Goal: Task Accomplishment & Management: Use online tool/utility

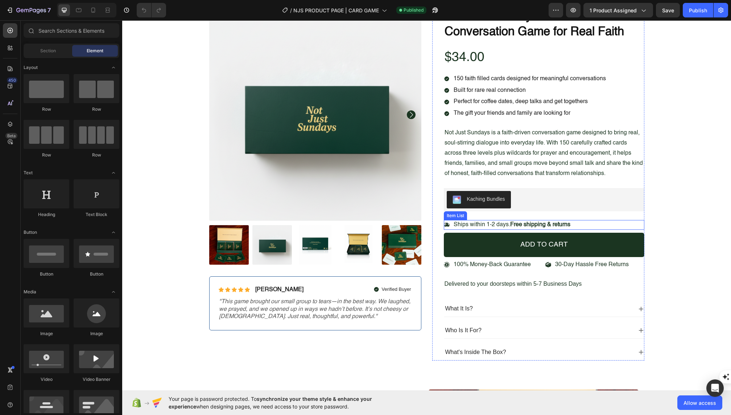
scroll to position [58, 0]
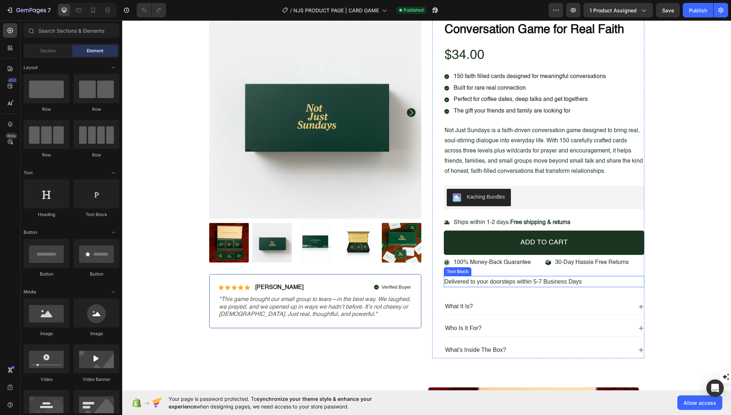
click at [450, 279] on p "Delivered to your doorsteps within 5-7 Business Days" at bounding box center [544, 281] width 199 height 10
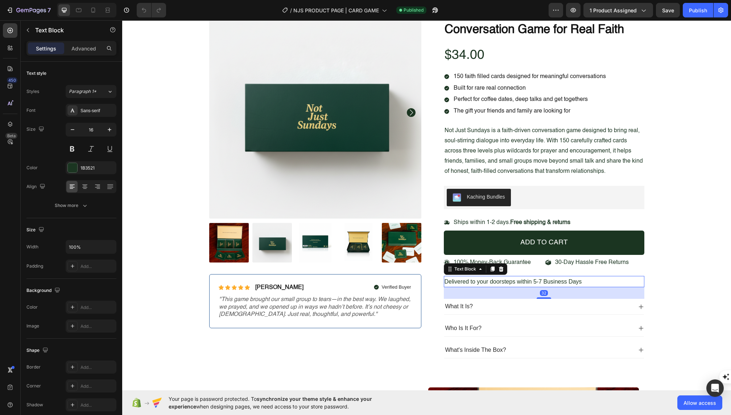
click at [448, 279] on p "Delivered to your doorsteps within 5-7 Business Days" at bounding box center [544, 281] width 199 height 10
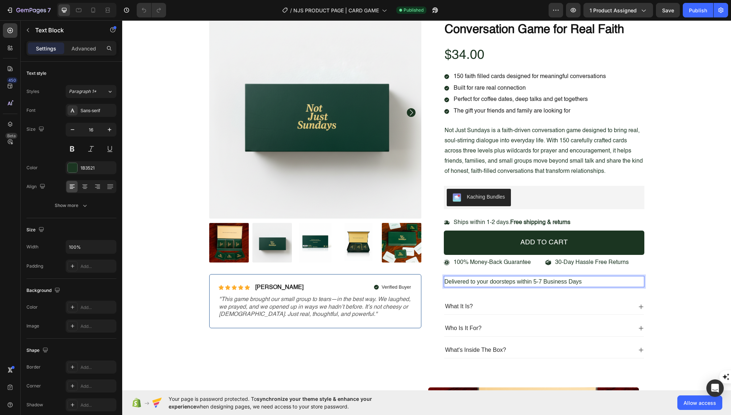
click at [448, 279] on p "Delivered to your doorsteps within 5-7 Business Days" at bounding box center [544, 281] width 199 height 10
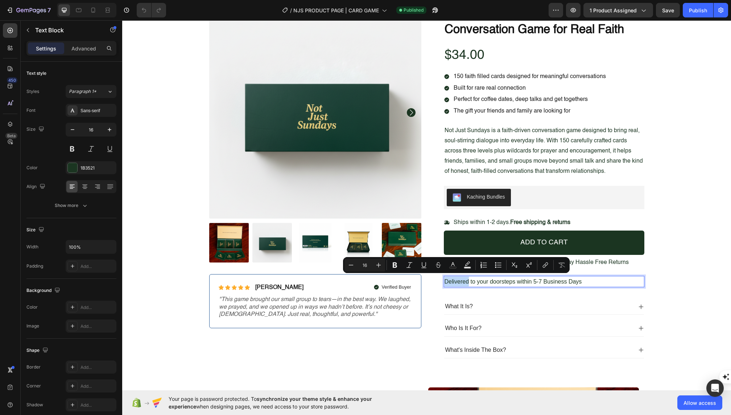
click at [444, 279] on div "Delivered to your doorsteps within 5-7 Business Days" at bounding box center [544, 281] width 201 height 11
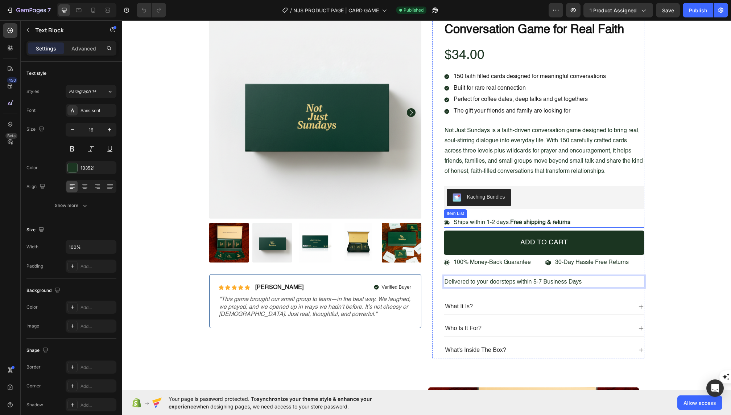
click at [450, 222] on div "Ships within 1-2 days. Free shipping & returns" at bounding box center [508, 223] width 128 height 10
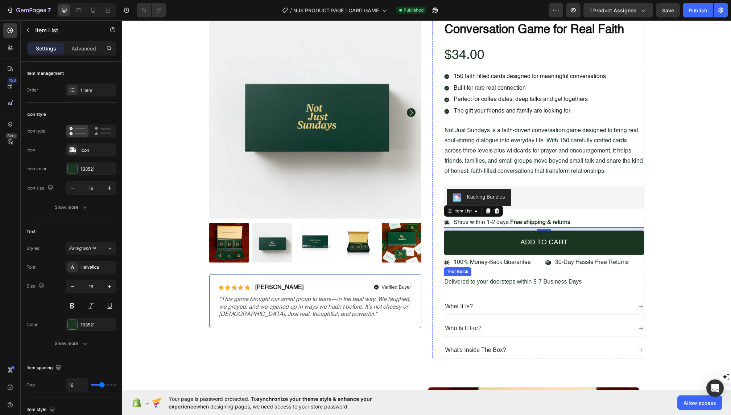
click at [449, 280] on p "Delivered to your doorsteps within 5-7 Business Days" at bounding box center [544, 281] width 199 height 10
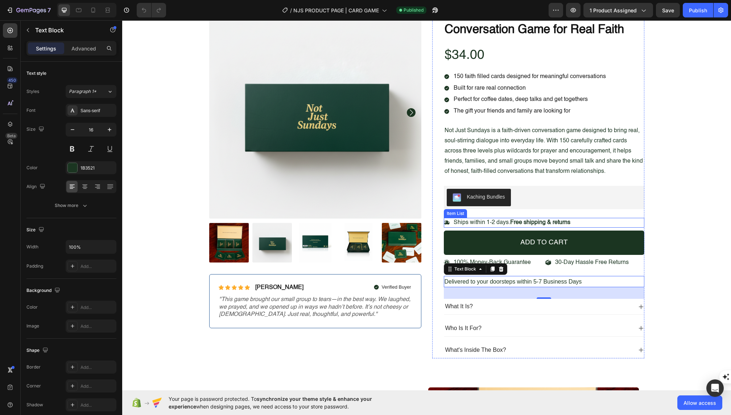
click at [447, 220] on icon at bounding box center [447, 223] width 6 height 6
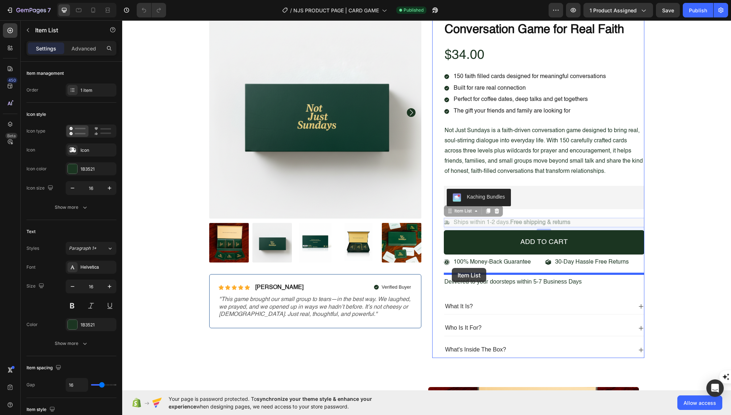
drag, startPoint x: 450, startPoint y: 218, endPoint x: 452, endPoint y: 268, distance: 49.4
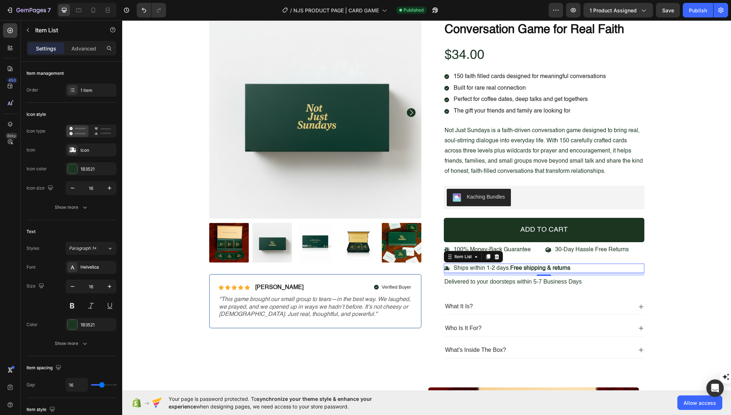
click at [489, 266] on p "Ships within 1-2 days. Free shipping & returns" at bounding box center [512, 268] width 117 height 8
click at [511, 266] on p "Ships within 1-2 days. Free shipping & returns" at bounding box center [512, 268] width 117 height 8
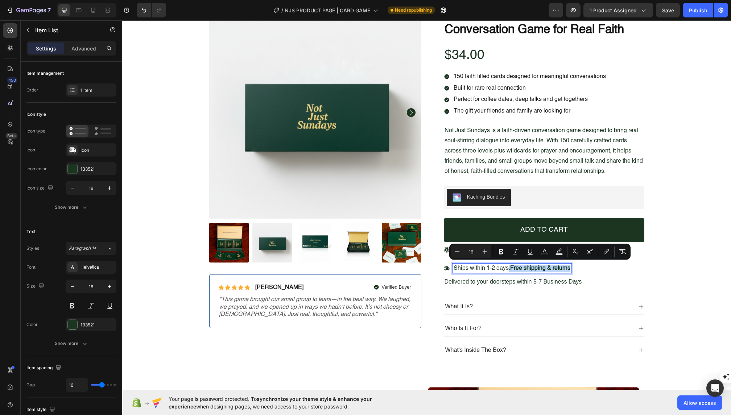
drag, startPoint x: 509, startPoint y: 267, endPoint x: 573, endPoint y: 269, distance: 64.6
click at [573, 269] on div "Ships within 1-2 days. Free shipping & returns" at bounding box center [544, 268] width 201 height 10
click at [522, 267] on strong "Free shipping & returns" at bounding box center [540, 268] width 60 height 6
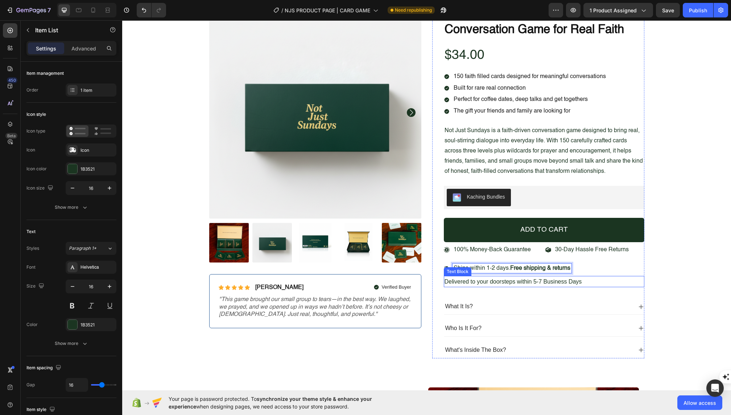
click at [508, 279] on p "Delivered to your doorsteps within 5-7 Business Days" at bounding box center [544, 281] width 199 height 10
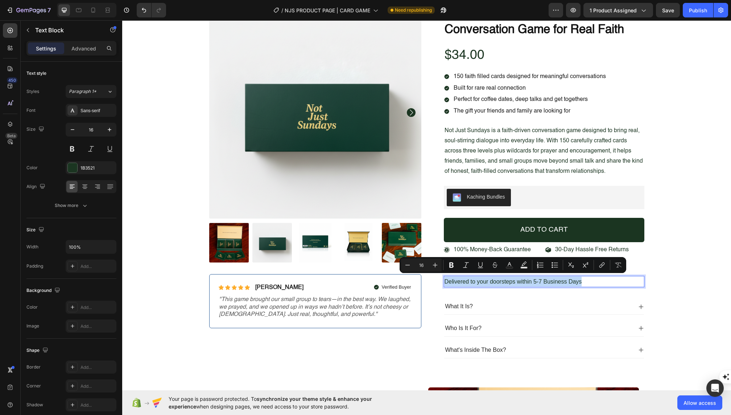
copy p "Delivered to your doorsteps within 5-7 Business Days"
click at [675, 285] on div "Product Images Icon Icon Icon Icon Icon Icon List Briana M. Text Block Row Veri…" at bounding box center [427, 188] width 598 height 364
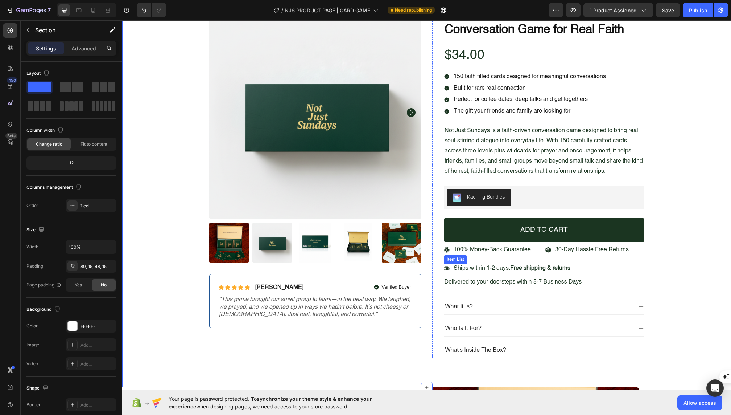
click at [540, 266] on strong "Free shipping & returns" at bounding box center [540, 268] width 60 height 6
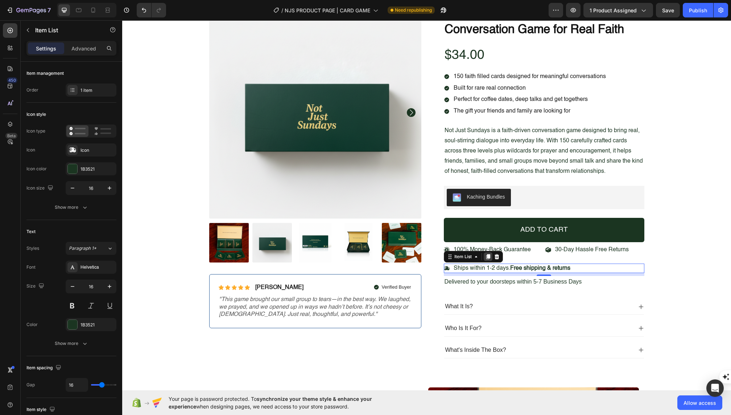
click at [489, 254] on icon at bounding box center [488, 256] width 4 height 5
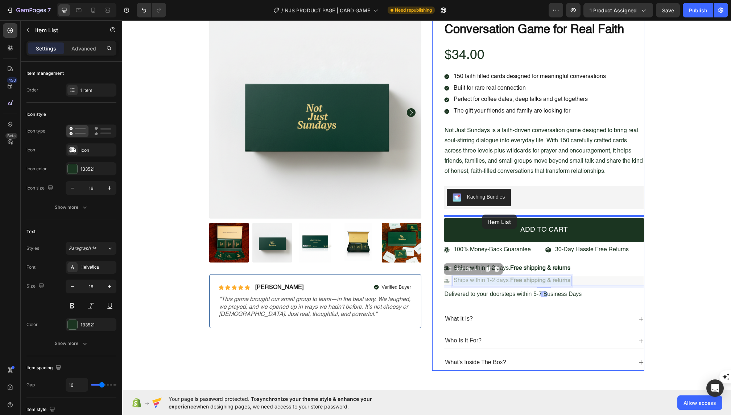
drag, startPoint x: 484, startPoint y: 270, endPoint x: 482, endPoint y: 215, distance: 54.8
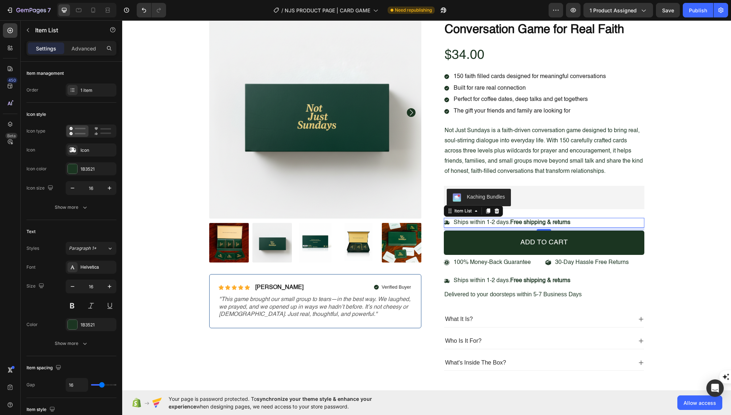
click at [447, 220] on icon at bounding box center [447, 223] width 6 height 6
click at [74, 149] on icon at bounding box center [72, 149] width 7 height 7
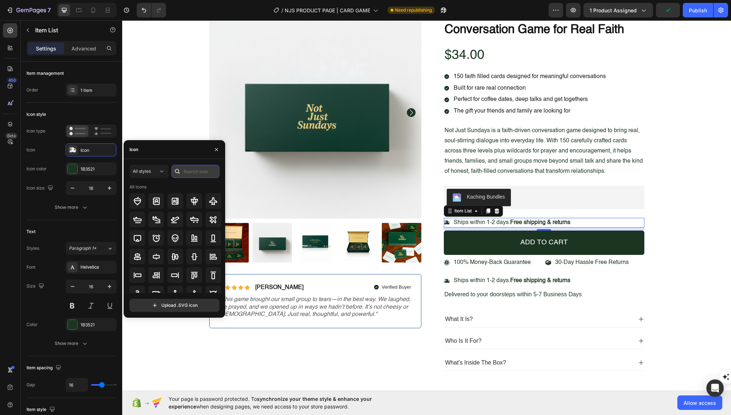
click at [190, 172] on input "text" at bounding box center [196, 171] width 48 height 13
type input "heart"
click at [175, 199] on icon at bounding box center [175, 201] width 9 height 9
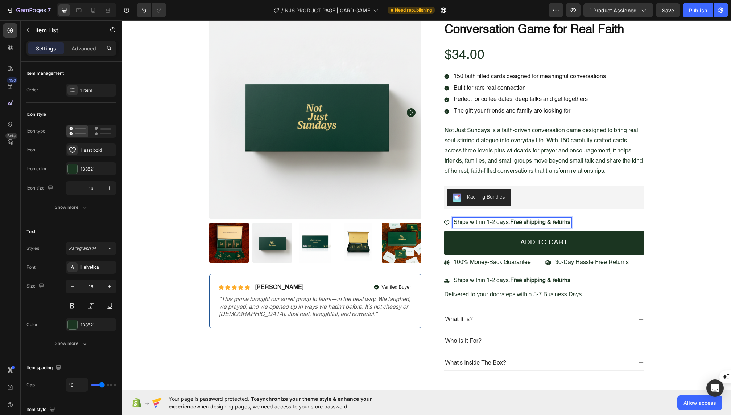
click at [519, 220] on strong "Free shipping & returns" at bounding box center [540, 223] width 60 height 6
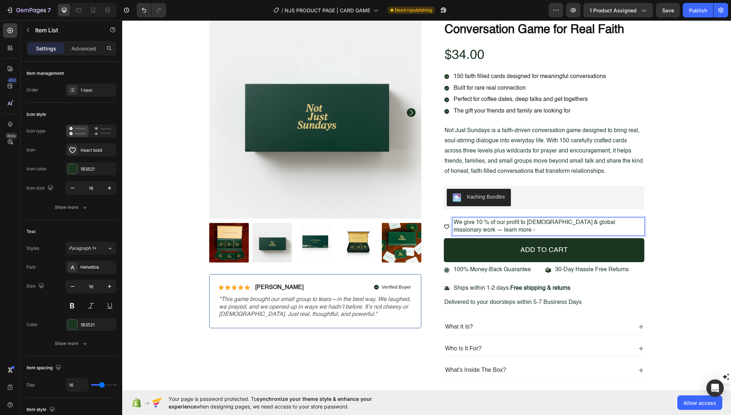
click at [460, 228] on p "We give 10 % of our profit to churches & global missionary work — learn more ›" at bounding box center [549, 226] width 190 height 15
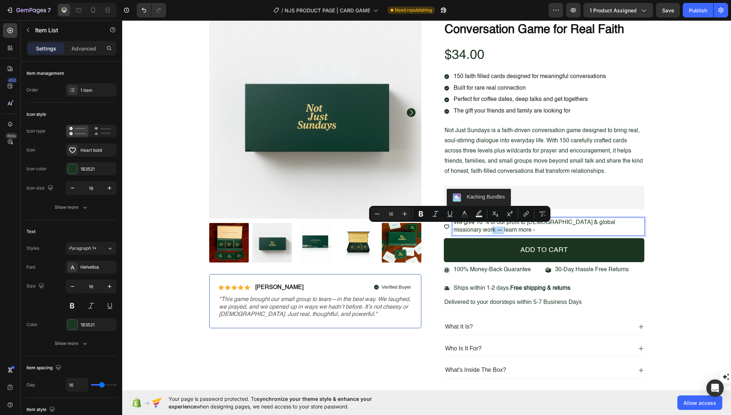
click at [460, 228] on p "We give 10 % of our profit to churches & global missionary work — learn more ›" at bounding box center [549, 226] width 190 height 15
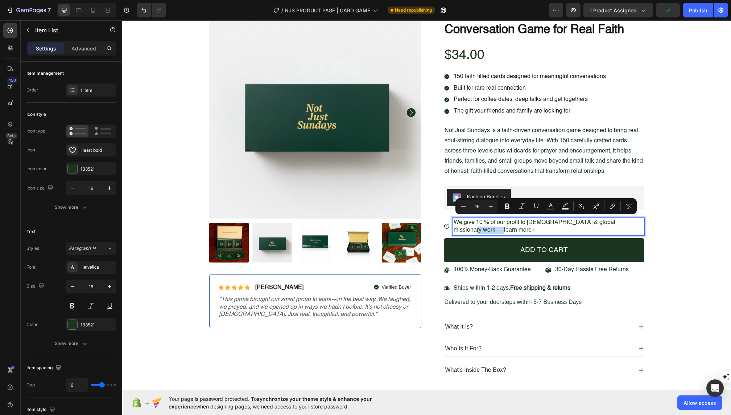
drag, startPoint x: 626, startPoint y: 221, endPoint x: 466, endPoint y: 230, distance: 160.6
click at [466, 230] on p "We give 10 % of our profit to churches & global missionary work — learn more ›" at bounding box center [549, 226] width 190 height 15
click at [616, 209] on icon "Editor contextual toolbar" at bounding box center [612, 205] width 7 height 7
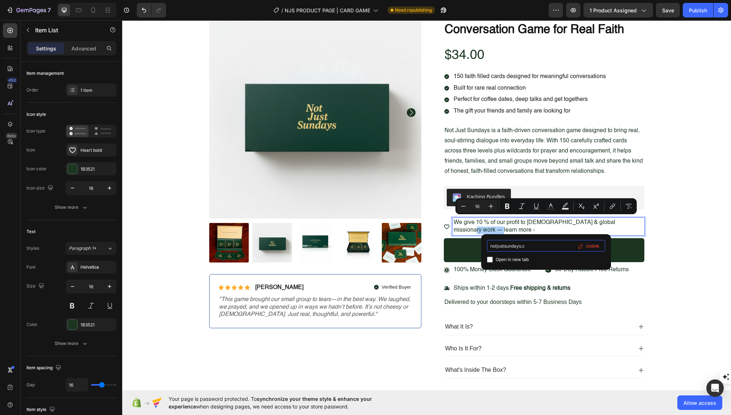
type input "notjustsundays.co"
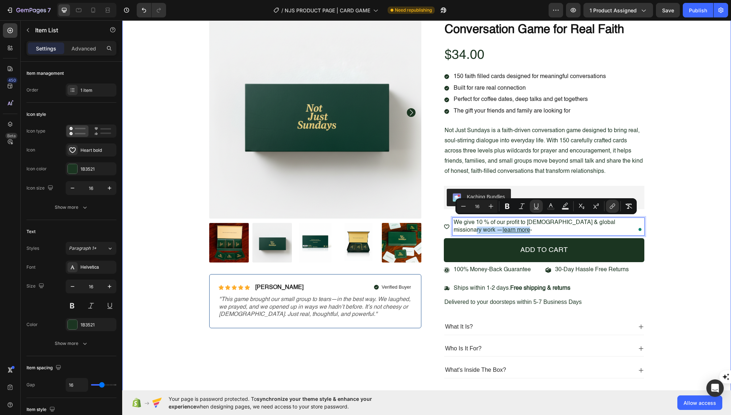
click at [681, 235] on div "Product Images Icon Icon Icon Icon Icon Icon List Briana M. Text Block Row Veri…" at bounding box center [427, 197] width 598 height 383
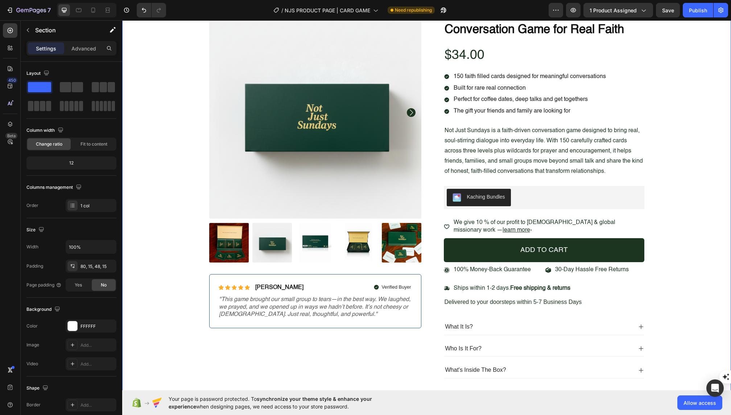
click at [681, 235] on div "Product Images Icon Icon Icon Icon Icon Icon List Briana M. Text Block Row Veri…" at bounding box center [427, 197] width 598 height 383
click at [559, 222] on p "We give 10 % of our profit to churches & global missionary work — learn more ›" at bounding box center [549, 226] width 190 height 15
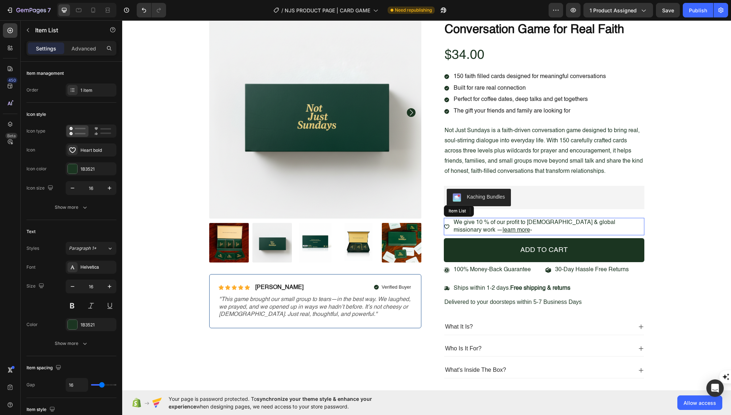
click at [559, 222] on p "We give 10 % of our profit to churches & global missionary work — learn more ›" at bounding box center [549, 226] width 190 height 15
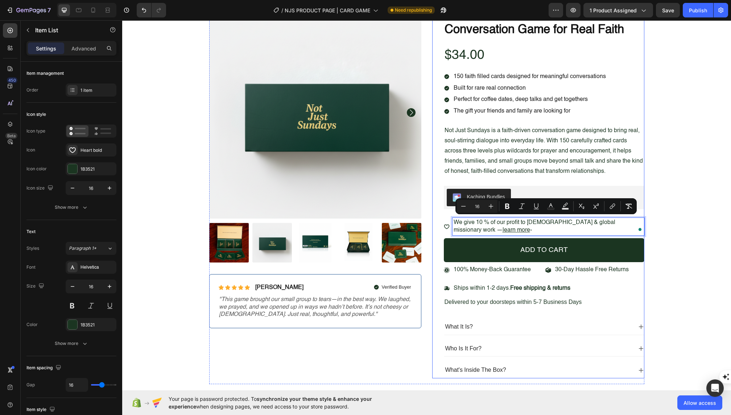
click at [471, 234] on div "Not Just Sundays — The Conversation Game for Real Faith Product Title $34.00 Pr…" at bounding box center [544, 192] width 201 height 372
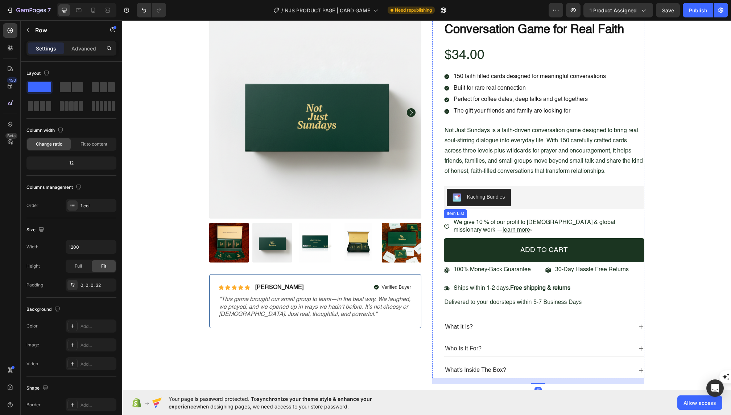
click at [467, 228] on p "We give 10 % of our profit to churches & global missionary work — learn more ›" at bounding box center [549, 226] width 190 height 15
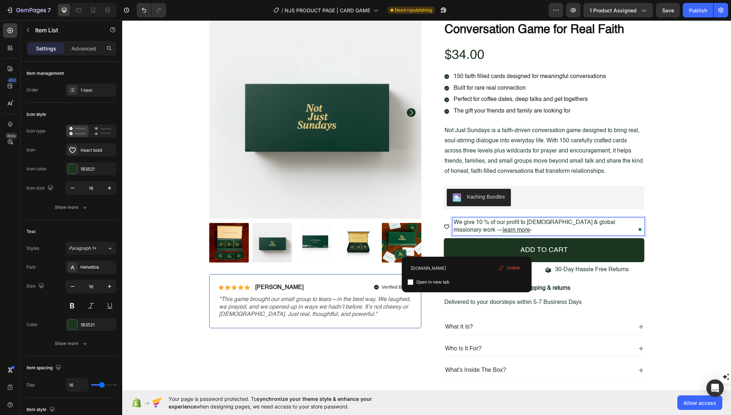
click at [467, 228] on p "We give 10 % of our profit to churches & global missionary work — learn more ›" at bounding box center [549, 226] width 190 height 15
drag, startPoint x: 467, startPoint y: 228, endPoint x: 504, endPoint y: 228, distance: 37.0
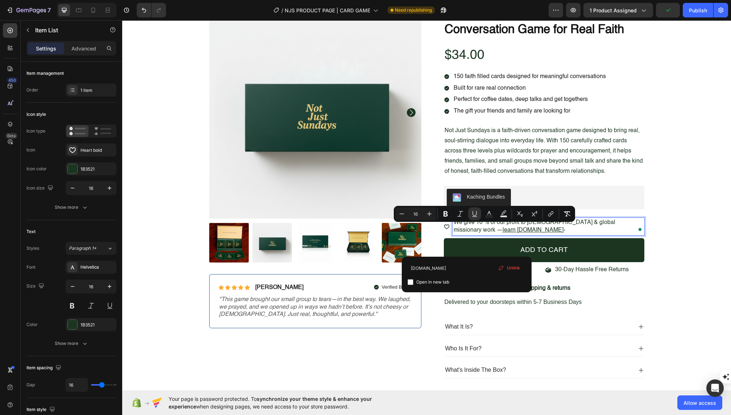
click at [533, 232] on div "We give 10 % of our profit to churches & global missionary work — learn morenot…" at bounding box center [549, 226] width 192 height 17
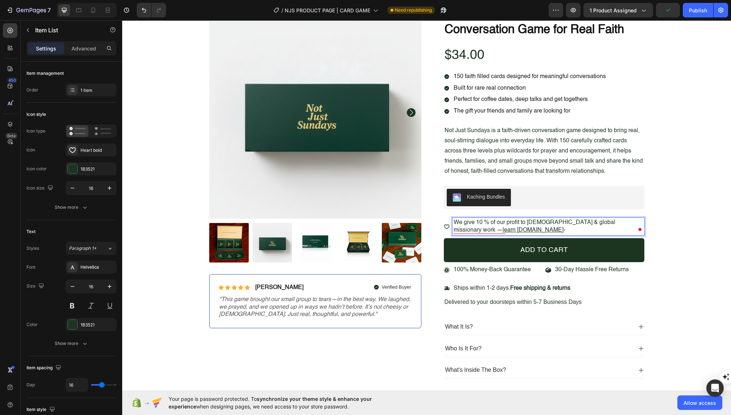
click at [537, 227] on p "We give 10 % of our profit to churches & global missionary work — learn morenot…" at bounding box center [549, 226] width 190 height 15
click at [140, 14] on button "Undo/Redo" at bounding box center [144, 10] width 15 height 15
click at [629, 222] on p "We give 10 % of our profit to churches & global missionary work — learn more ›" at bounding box center [549, 226] width 190 height 15
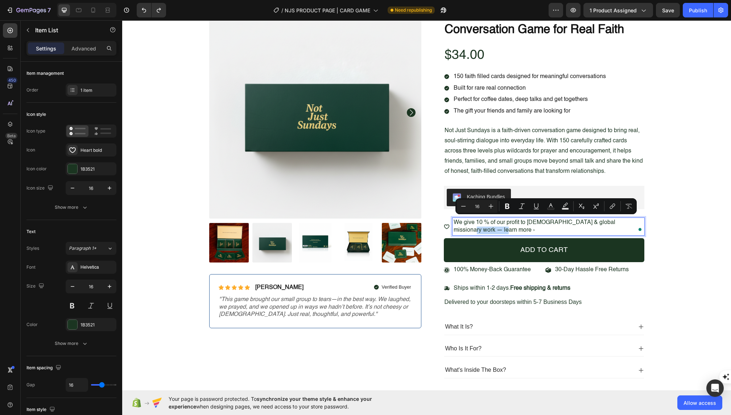
drag, startPoint x: 627, startPoint y: 221, endPoint x: 628, endPoint y: 227, distance: 6.0
click at [628, 227] on p "We give 10 % of our profit to churches & global missionary work — learn more ›" at bounding box center [549, 226] width 190 height 15
click at [508, 206] on icon "Editor contextual toolbar" at bounding box center [507, 206] width 4 height 5
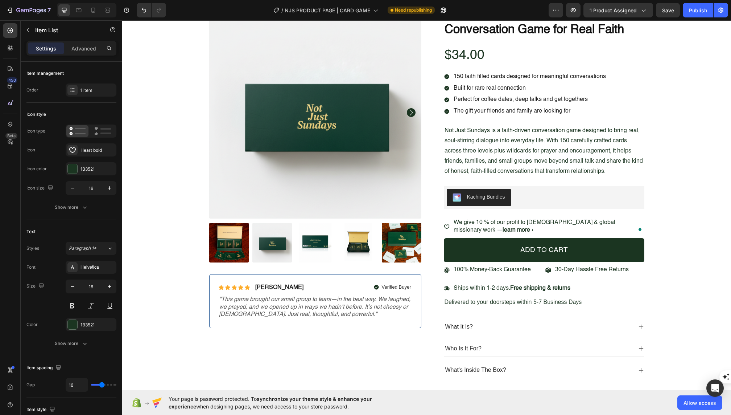
click at [506, 228] on p "We give 10 % of our profit to churches & global missionary work — learn more ›" at bounding box center [549, 226] width 190 height 15
click at [555, 228] on p "We give 10 % of our profit to churches & global missionary work — learn mor" at bounding box center [549, 226] width 190 height 15
click at [625, 221] on p "We give 10 % of our profit to churches & global missionary work — learn more" at bounding box center [549, 226] width 190 height 15
click at [457, 220] on p "kWe give 10 % of our profit to churches & global missionary wor learn more" at bounding box center [549, 226] width 190 height 15
click at [615, 221] on p "We give 10 % of our profit to churches & global missionary wor learn more" at bounding box center [549, 226] width 190 height 15
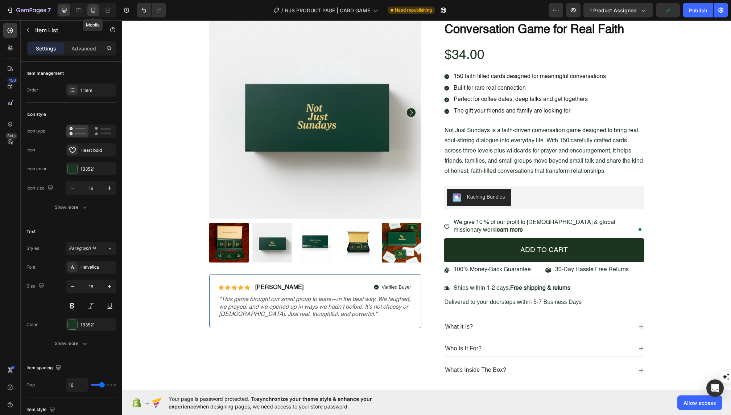
click at [93, 11] on icon at bounding box center [93, 10] width 7 height 7
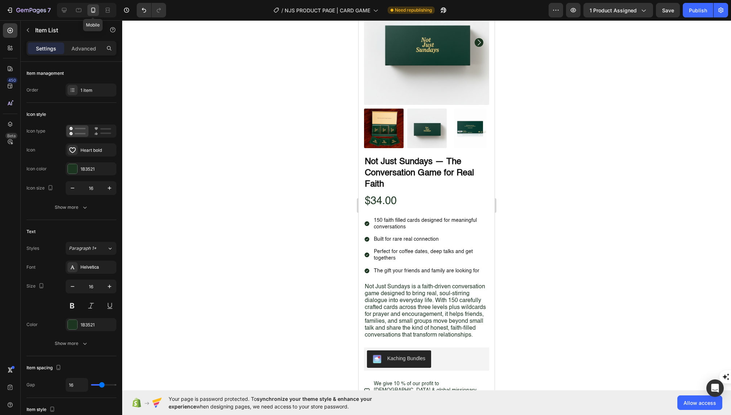
type input "14"
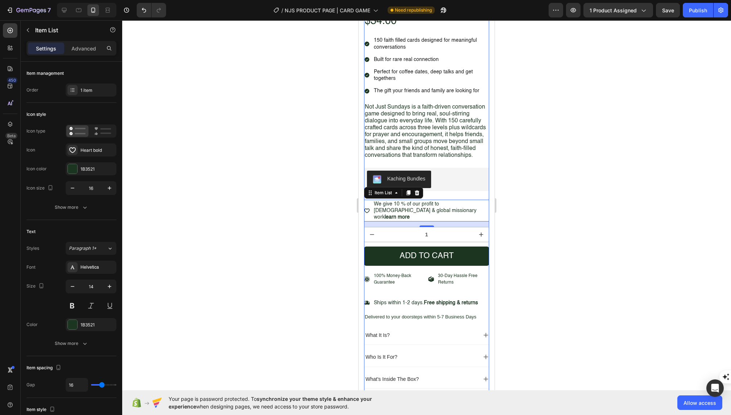
scroll to position [221, 0]
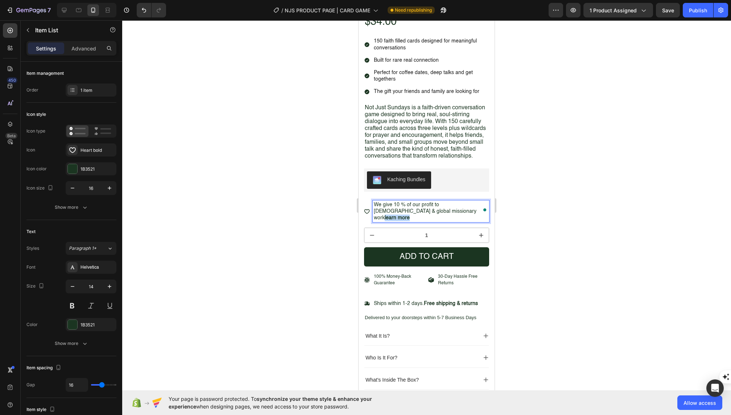
drag, startPoint x: 411, startPoint y: 212, endPoint x: 440, endPoint y: 212, distance: 29.4
click at [440, 212] on p "We give 10 % of our profit to churches & global missionary work learn more" at bounding box center [431, 211] width 114 height 20
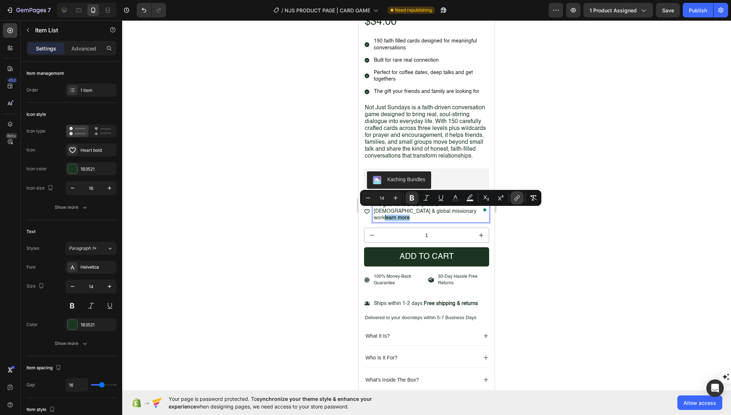
click at [517, 199] on icon "Editor contextual toolbar" at bounding box center [516, 199] width 3 height 4
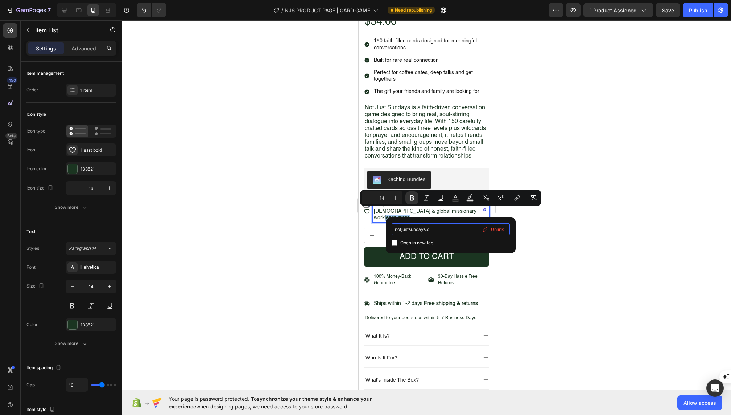
type input "notjustsundays.co"
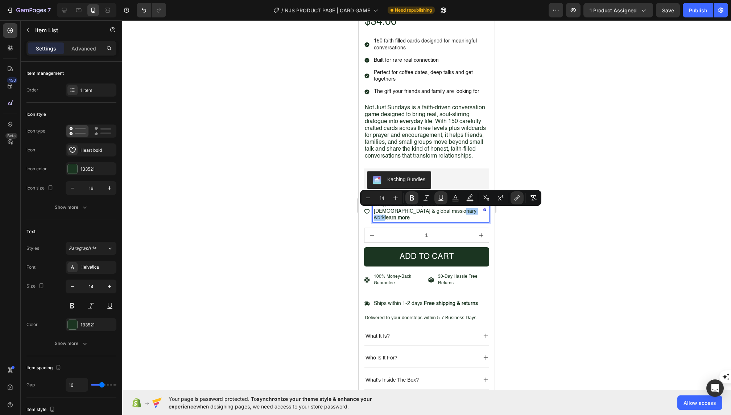
click at [558, 244] on div at bounding box center [426, 217] width 609 height 394
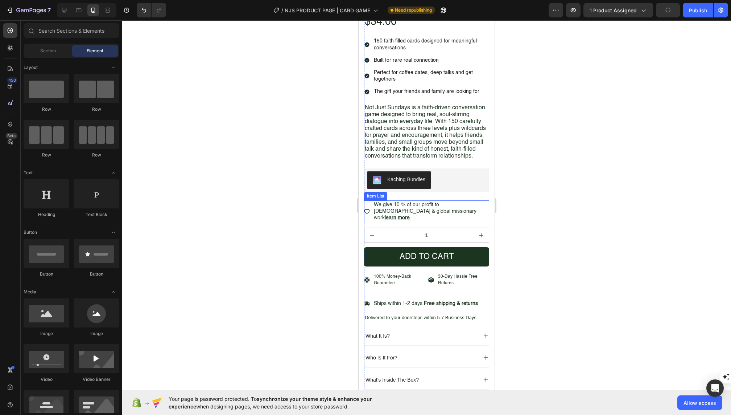
click at [402, 206] on p "We give 10 % of our profit to churches & global missionary work learn more" at bounding box center [431, 211] width 114 height 20
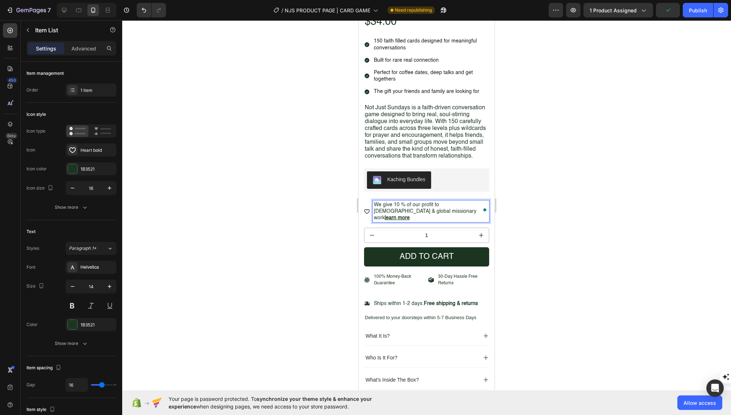
click at [402, 206] on p "We give 10 % of our profit to churches & global missionary work learn more" at bounding box center [431, 211] width 114 height 20
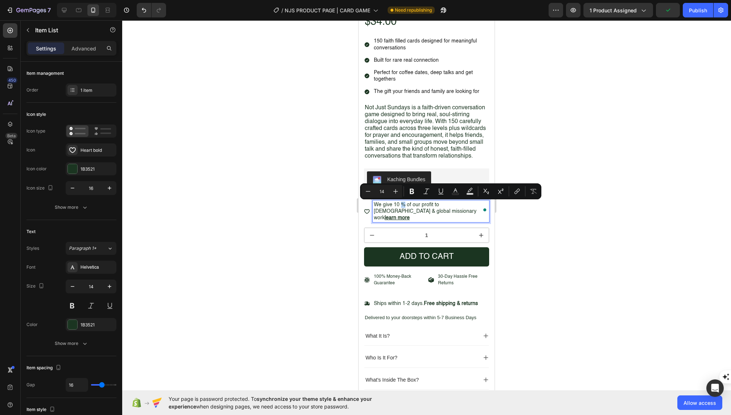
click at [402, 206] on p "We give 10 % of our profit to churches & global missionary work learn more" at bounding box center [431, 211] width 114 height 20
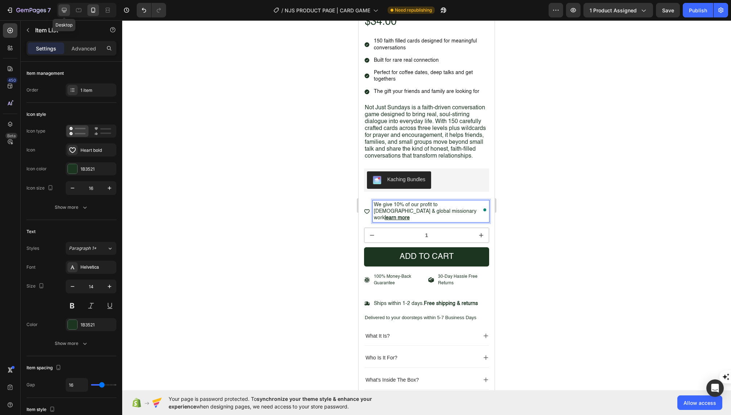
click at [63, 10] on icon at bounding box center [64, 10] width 5 height 5
type input "16"
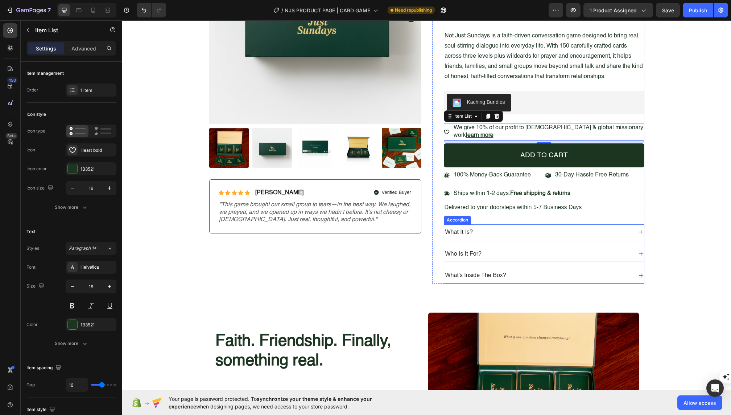
scroll to position [60, 0]
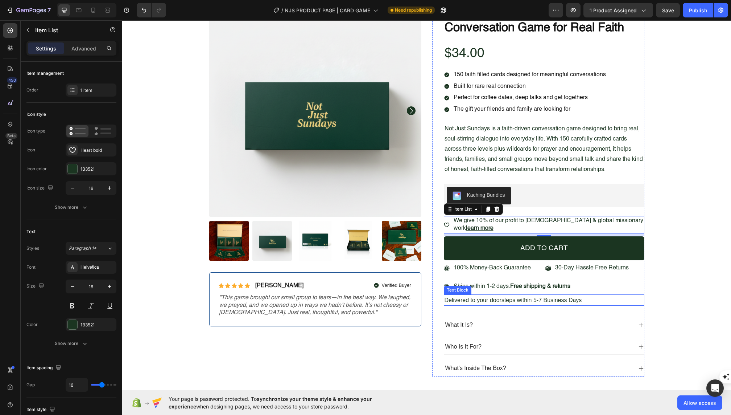
click at [477, 298] on p "Delivered to your doorsteps within 5-7 Business Days" at bounding box center [544, 300] width 199 height 10
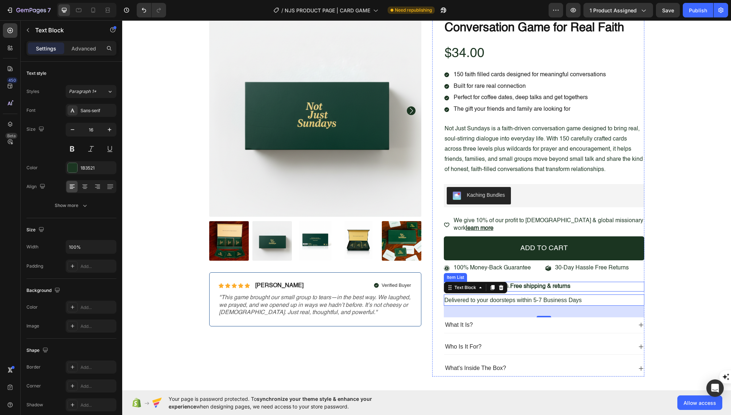
click at [543, 285] on strong "Free shipping & returns" at bounding box center [540, 286] width 60 height 6
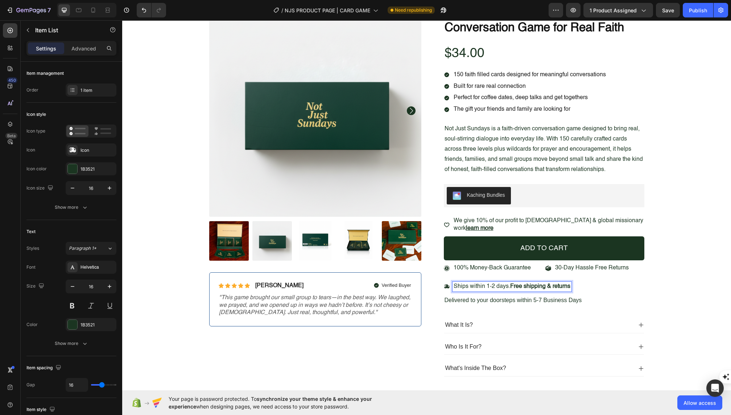
click at [525, 284] on strong "Free shipping & returns" at bounding box center [540, 286] width 60 height 6
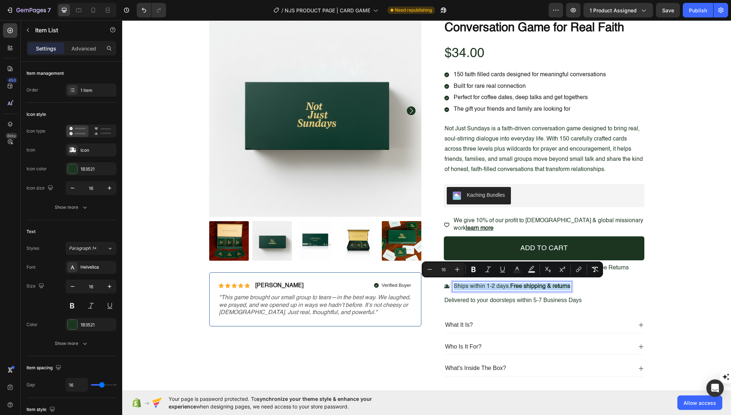
copy p "Ships within 1-2 days. Free shipping & returns"
click at [478, 296] on p "Delivered to your doorsteps within 5-7 Business Days" at bounding box center [544, 300] width 199 height 10
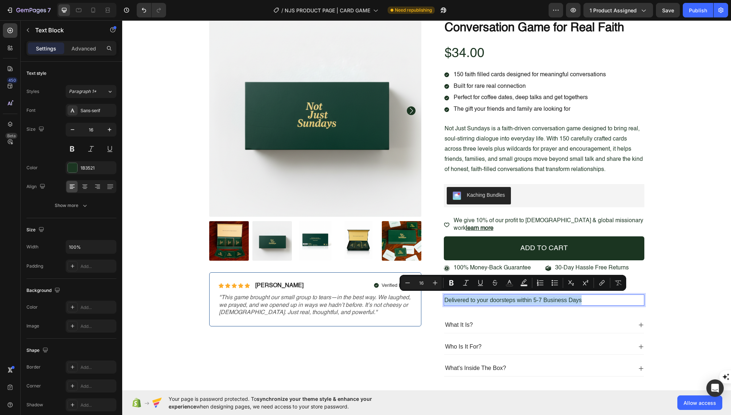
copy p "Delivered to your doorsteps within 5-7 Business Days"
click at [472, 298] on p "Delivered to your doorsteps within 5-7 Business Days" at bounding box center [544, 300] width 199 height 10
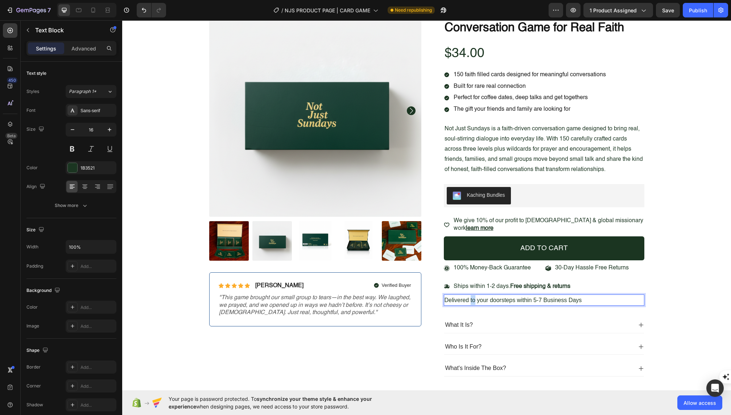
click at [472, 298] on p "Delivered to your doorsteps within 5-7 Business Days" at bounding box center [544, 300] width 199 height 10
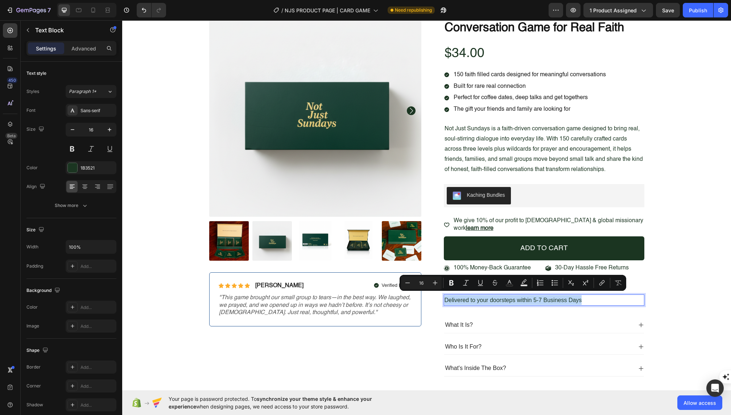
click at [472, 298] on p "Delivered to your doorsteps within 5-7 Business Days" at bounding box center [544, 300] width 199 height 10
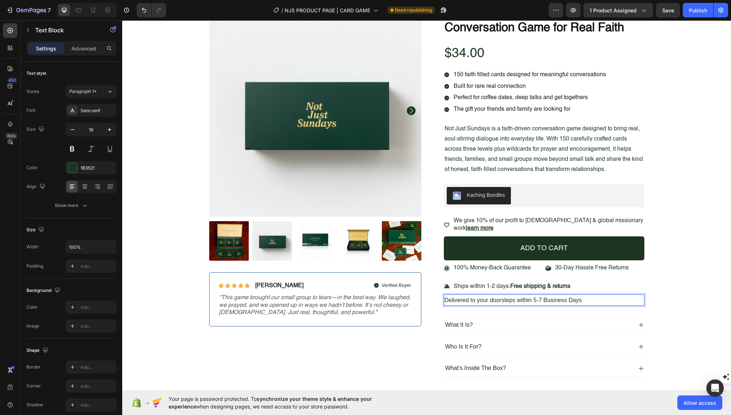
click at [609, 298] on p "Delivered to your doorsteps within 5-7 Business Days" at bounding box center [544, 300] width 199 height 10
click at [673, 303] on div "Product Images Icon Icon Icon Icon Icon Icon List Briana M. Text Block Row Veri…" at bounding box center [427, 195] width 598 height 383
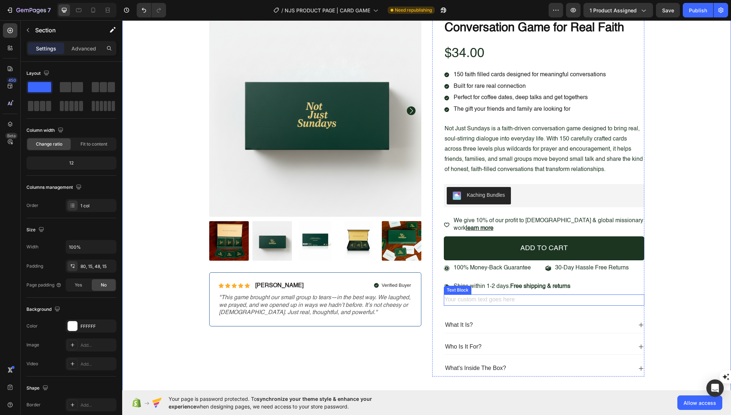
click at [615, 294] on div "Rich Text Editor. Editing area: main" at bounding box center [544, 299] width 201 height 11
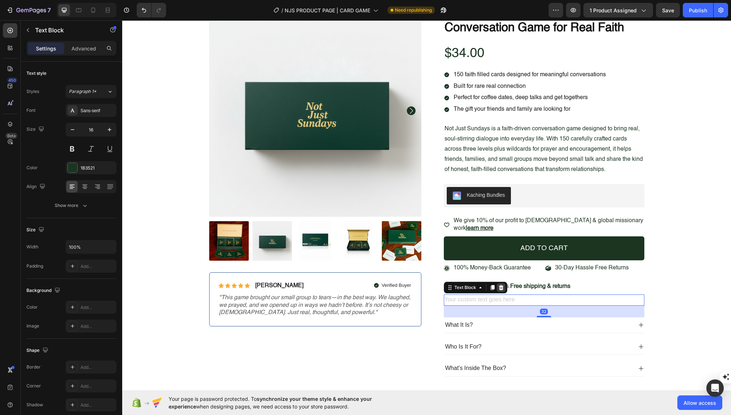
click at [501, 285] on icon at bounding box center [502, 287] width 6 height 6
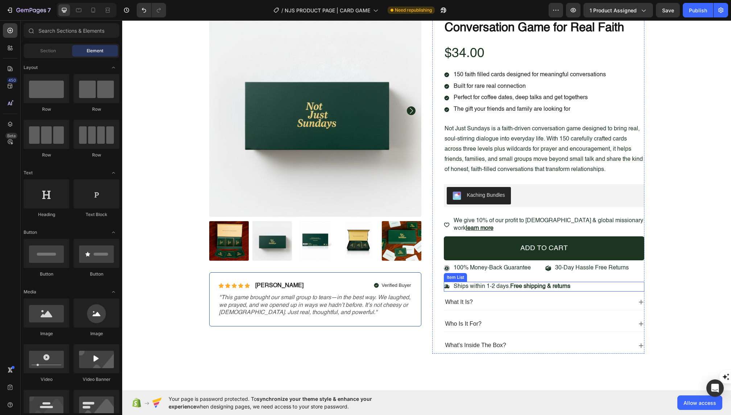
click at [509, 285] on p "Ships within 1-2 days. Free shipping & returns" at bounding box center [512, 287] width 117 height 8
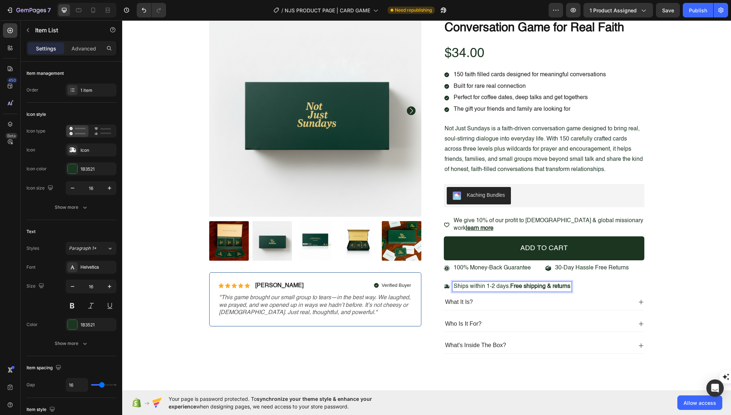
click at [571, 286] on strong "Free shipping & returns" at bounding box center [540, 286] width 60 height 6
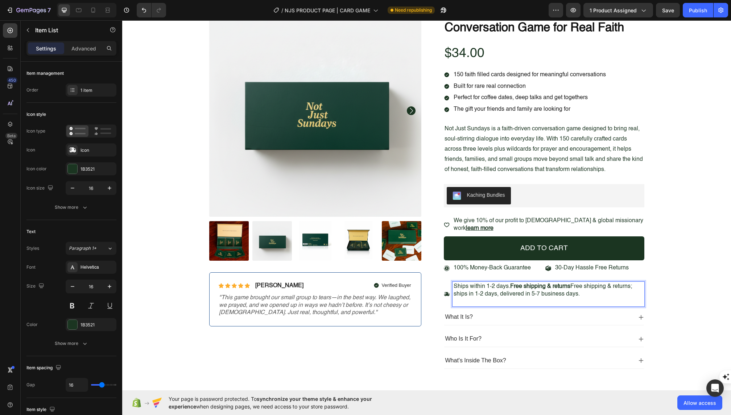
click at [575, 284] on p "Ships within 1-2 days. Free shipping & returns Free shipping & returns; ships i…" at bounding box center [549, 290] width 190 height 15
click at [596, 283] on p "Ships within 1-2 days. Free shipping & returns Free shipping & returns; ships i…" at bounding box center [549, 290] width 190 height 15
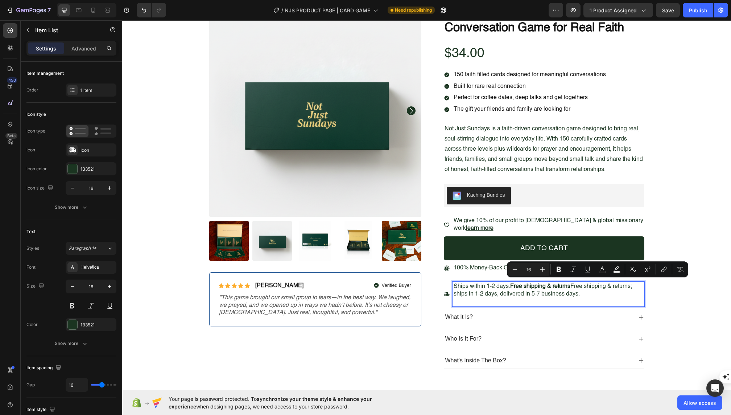
click at [615, 283] on p "Ships within 1-2 days. Free shipping & returns Free shipping & returns; ships i…" at bounding box center [549, 290] width 190 height 15
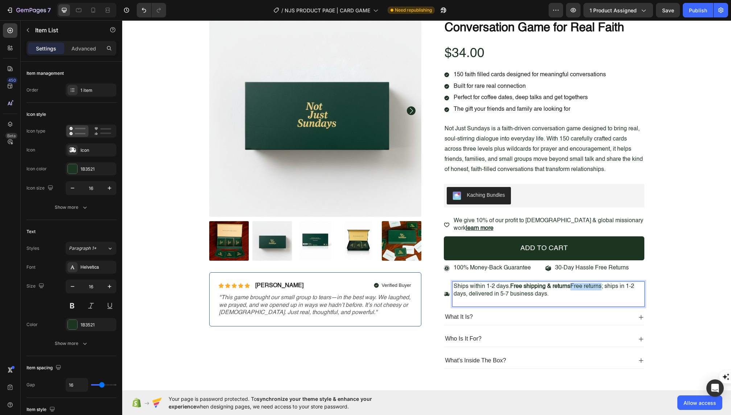
drag, startPoint x: 574, startPoint y: 284, endPoint x: 604, endPoint y: 284, distance: 30.1
click at [604, 284] on p "Ships within 1-2 days. Free shipping & returns Free returns; ships in 1-2 days,…" at bounding box center [549, 290] width 190 height 15
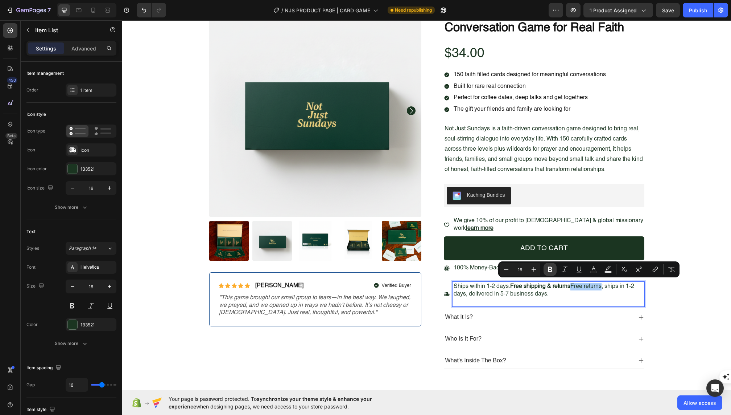
click at [551, 270] on icon "Editor contextual toolbar" at bounding box center [550, 269] width 4 height 5
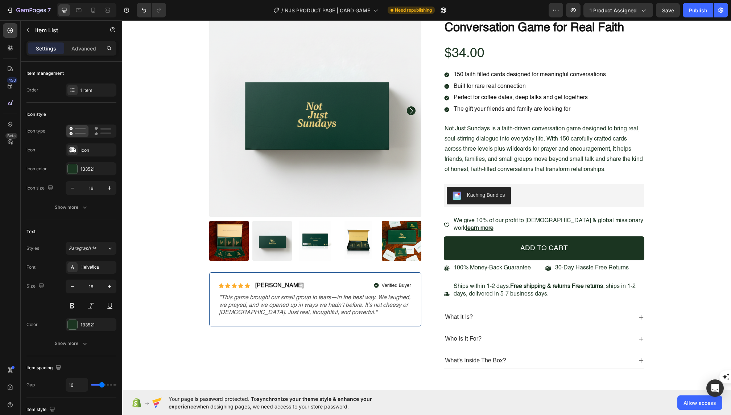
click at [574, 291] on p "Ships within 1-2 days. Free shipping & returns Free returns ; ships in 1-2 days…" at bounding box center [549, 290] width 190 height 15
click at [574, 287] on strong "Free shipping & returns Free returns" at bounding box center [556, 286] width 93 height 6
drag, startPoint x: 574, startPoint y: 284, endPoint x: 455, endPoint y: 286, distance: 119.0
click at [455, 286] on p "Ships within 1-2 days. Free shipping & returns Free returns ; ships in 1-2 days…" at bounding box center [549, 290] width 190 height 15
click at [458, 290] on p "Rich Text Editor. Editing area: main" at bounding box center [534, 294] width 160 height 8
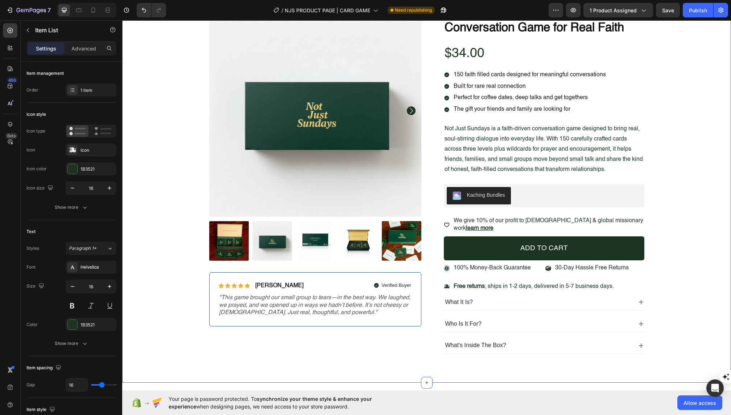
click at [731, 262] on div "Product Images Icon Icon Icon Icon Icon Icon List Briana M. Text Block Row Veri…" at bounding box center [426, 178] width 609 height 407
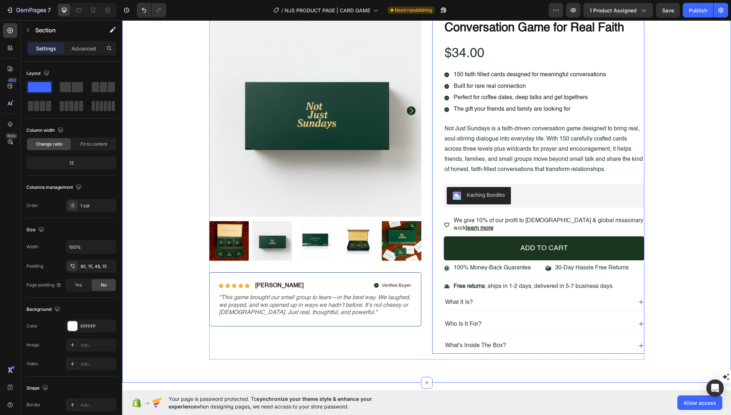
click at [499, 274] on div "Not Just Sundays — The Conversation Game for Real Faith Product Title $34.00 Pr…" at bounding box center [544, 178] width 201 height 349
click at [696, 271] on div "Product Images Icon Icon Icon Icon Icon Icon List Briana M. Text Block Row Veri…" at bounding box center [427, 184] width 598 height 361
click at [491, 284] on p "Free returns ; ships in 1-2 days, delivered in 5-7 business days." at bounding box center [534, 287] width 160 height 8
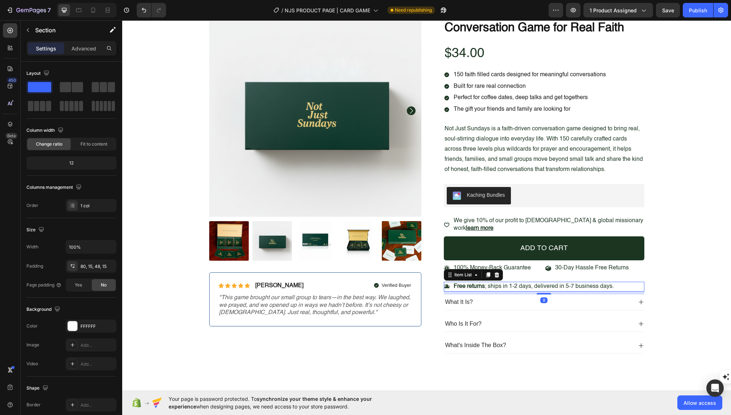
click at [491, 284] on p "Free returns ; ships in 1-2 days, delivered in 5-7 business days." at bounding box center [534, 287] width 160 height 8
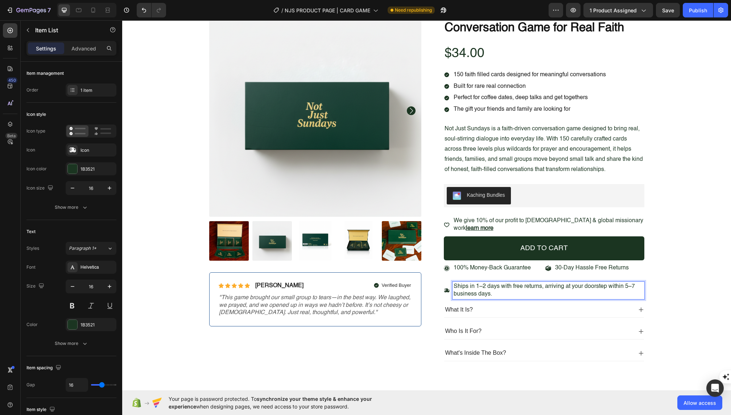
click at [476, 285] on p "Ships in 1–2 days with free returns, arriving at your doorstep within 5–7 busin…" at bounding box center [549, 290] width 190 height 15
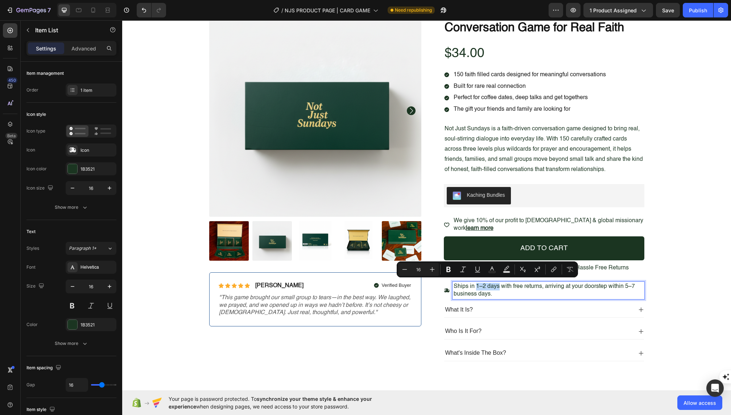
drag, startPoint x: 476, startPoint y: 284, endPoint x: 499, endPoint y: 284, distance: 22.5
click at [499, 284] on p "Ships in 1–2 days with free returns, arriving at your doorstep within 5–7 busin…" at bounding box center [549, 290] width 190 height 15
click at [448, 266] on icon "Editor contextual toolbar" at bounding box center [448, 269] width 7 height 7
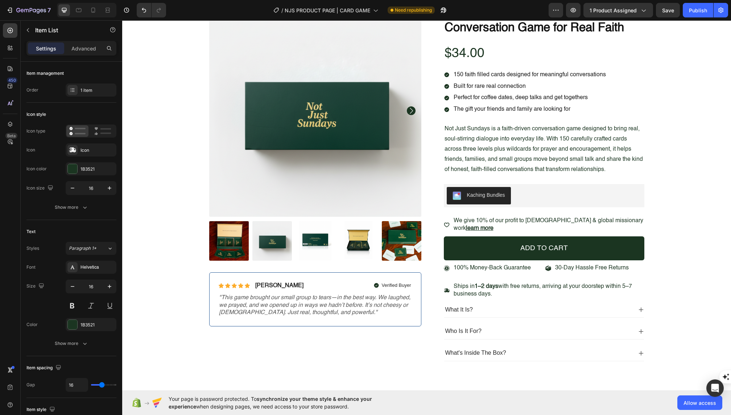
click at [611, 285] on p "Ships in 1–2 days with free returns, arriving at your doorstep within 5–7 busin…" at bounding box center [549, 290] width 190 height 15
drag, startPoint x: 627, startPoint y: 284, endPoint x: 490, endPoint y: 291, distance: 136.6
click at [490, 291] on p "Ships in 1–2 days with free returns, arriving at your doorstep within 5–7 busin…" at bounding box center [549, 290] width 190 height 15
click at [471, 292] on p "Ships in 1–2 days with free returns, arriving at your doorstep within 5–7 busin…" at bounding box center [549, 290] width 190 height 15
drag, startPoint x: 490, startPoint y: 292, endPoint x: 627, endPoint y: 286, distance: 136.9
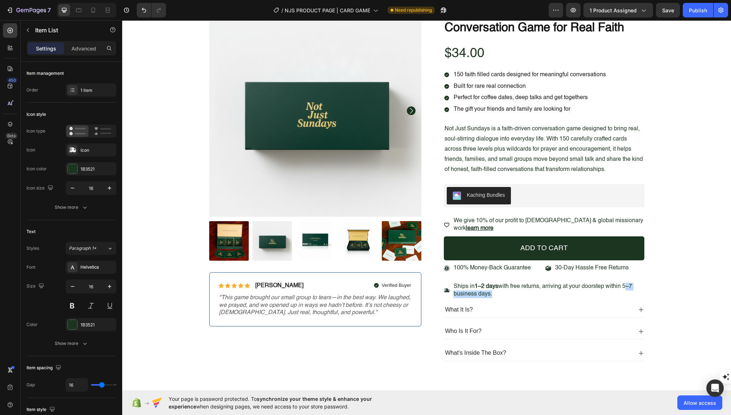
click at [627, 286] on p "Ships in 1–2 days with free returns, arriving at your doorstep within 5–7 busin…" at bounding box center [549, 290] width 190 height 15
click at [696, 285] on div "Product Images Icon Icon Icon Icon Icon Icon List Briana M. Text Block Row Veri…" at bounding box center [427, 188] width 598 height 368
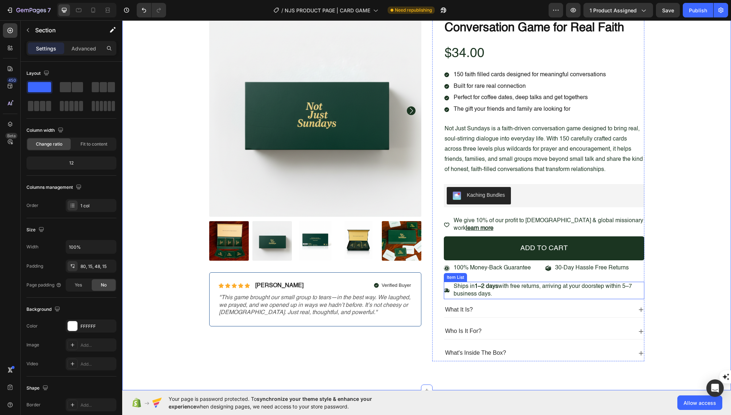
click at [611, 284] on p "Ships in 1–2 days with free returns, arriving at your doorstep within 5–7 busin…" at bounding box center [549, 290] width 190 height 15
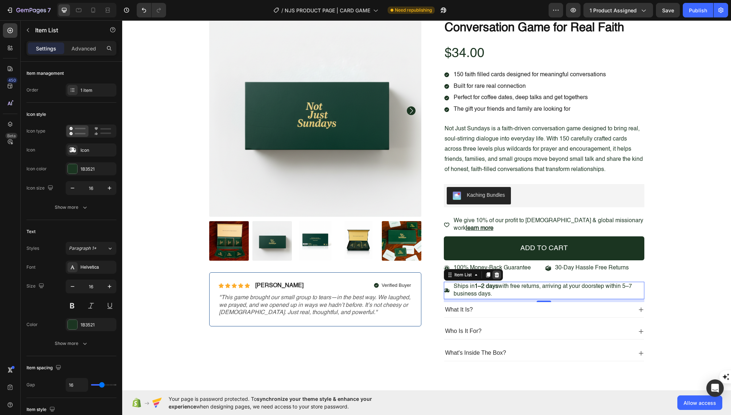
click at [499, 274] on icon at bounding box center [497, 274] width 5 height 5
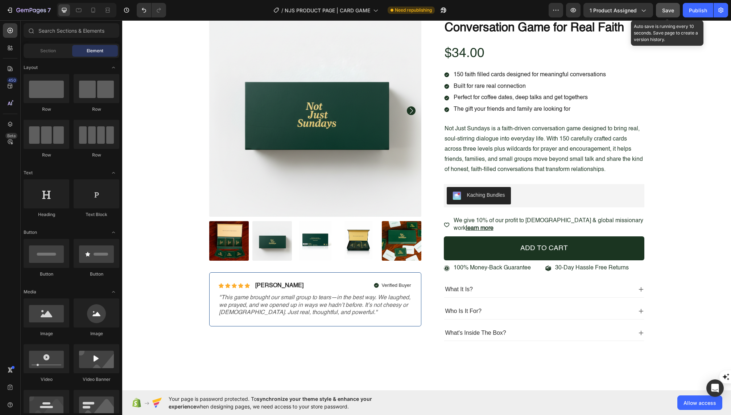
click at [668, 11] on span "Save" at bounding box center [668, 10] width 12 height 6
click at [694, 9] on div "Publish" at bounding box center [698, 11] width 18 height 8
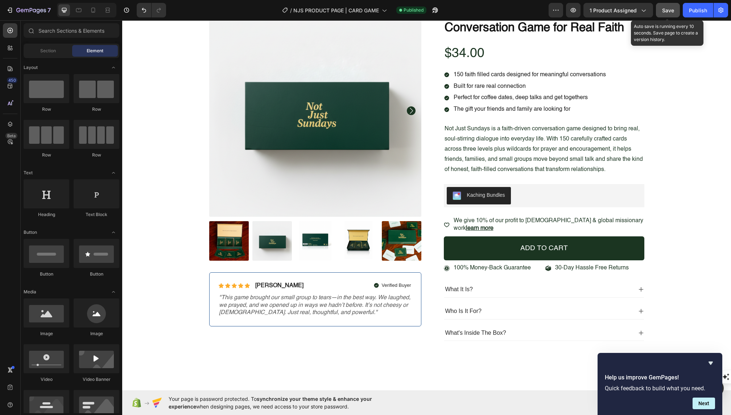
click at [665, 15] on button "Save" at bounding box center [668, 10] width 24 height 15
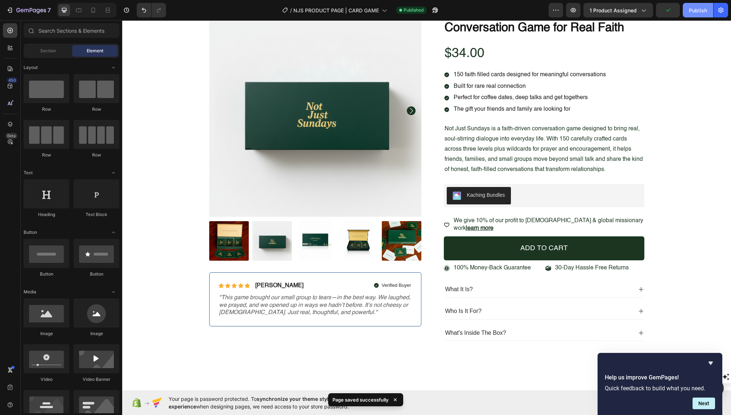
click at [699, 15] on button "Publish" at bounding box center [698, 10] width 30 height 15
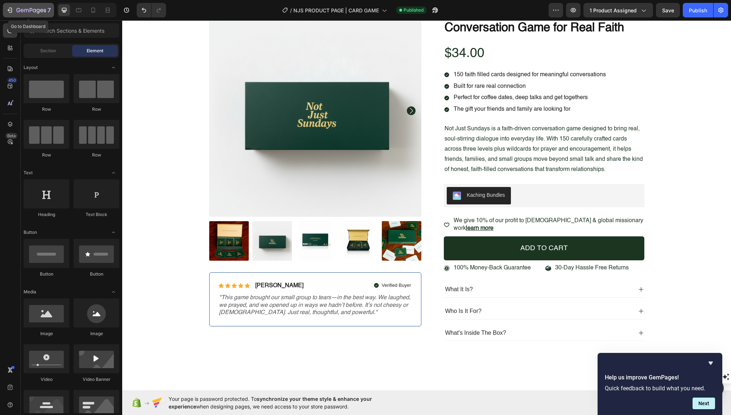
click at [21, 10] on icon "button" at bounding box center [22, 10] width 3 height 3
